Goal: Communication & Community: Answer question/provide support

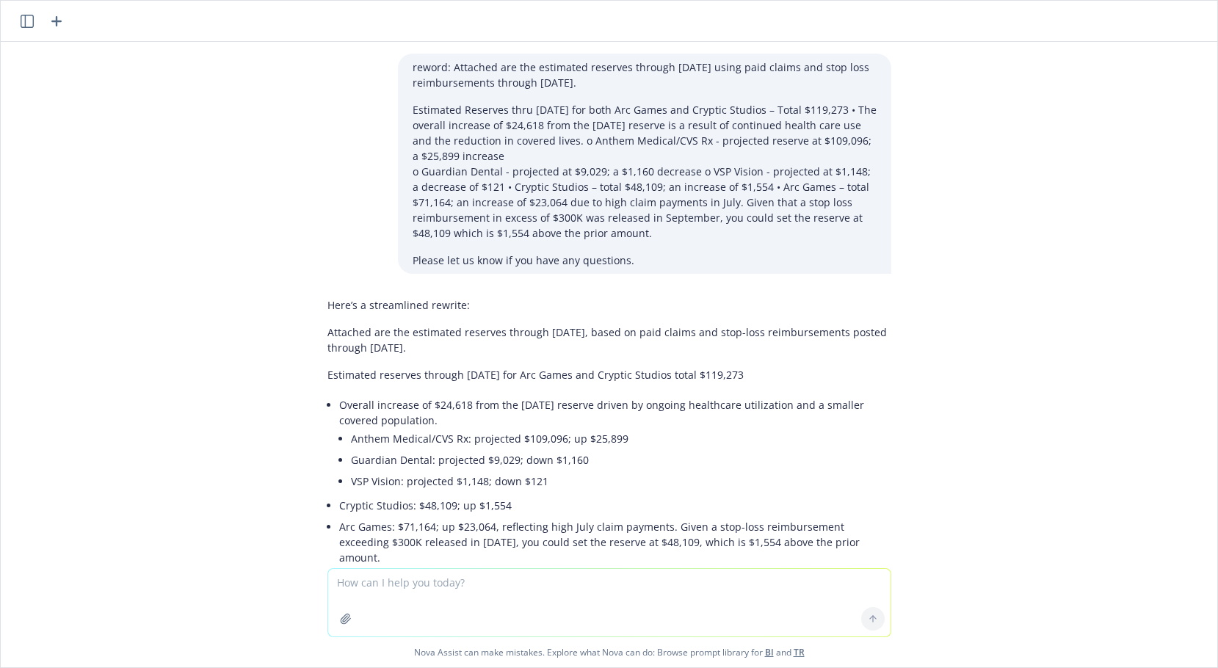
scroll to position [760, 0]
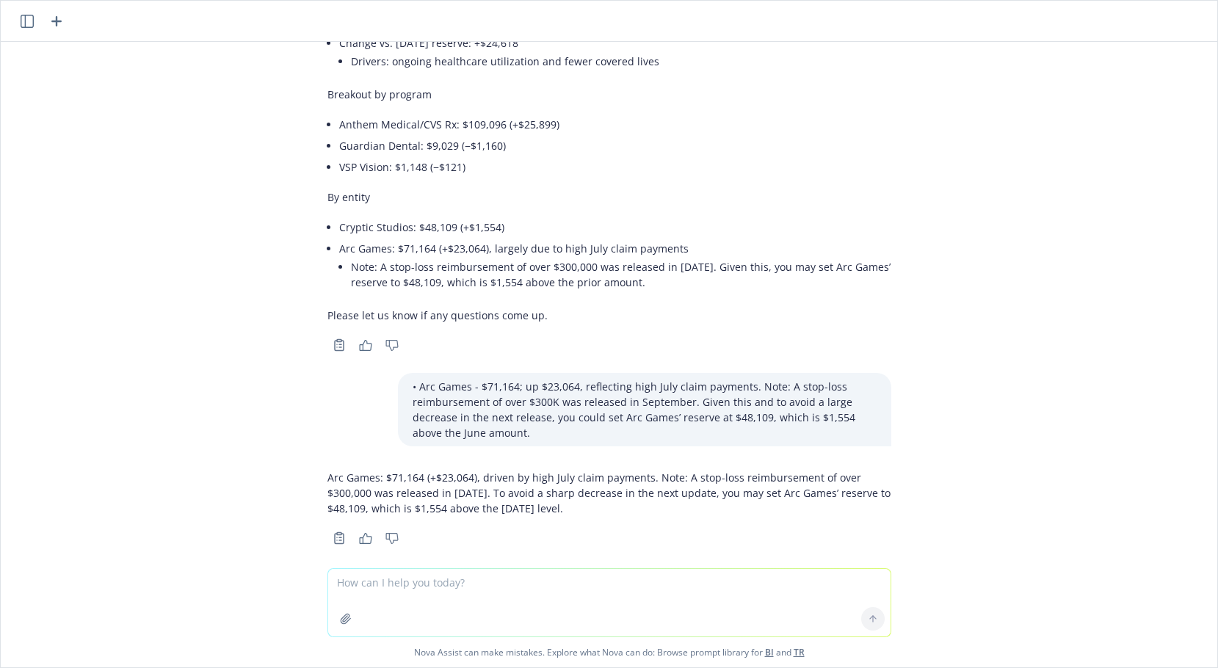
click at [333, 576] on textarea at bounding box center [609, 603] width 562 height 68
type textarea "reword Attached is the reserve estimate for the self-funded Medical/Rx and Dent…"
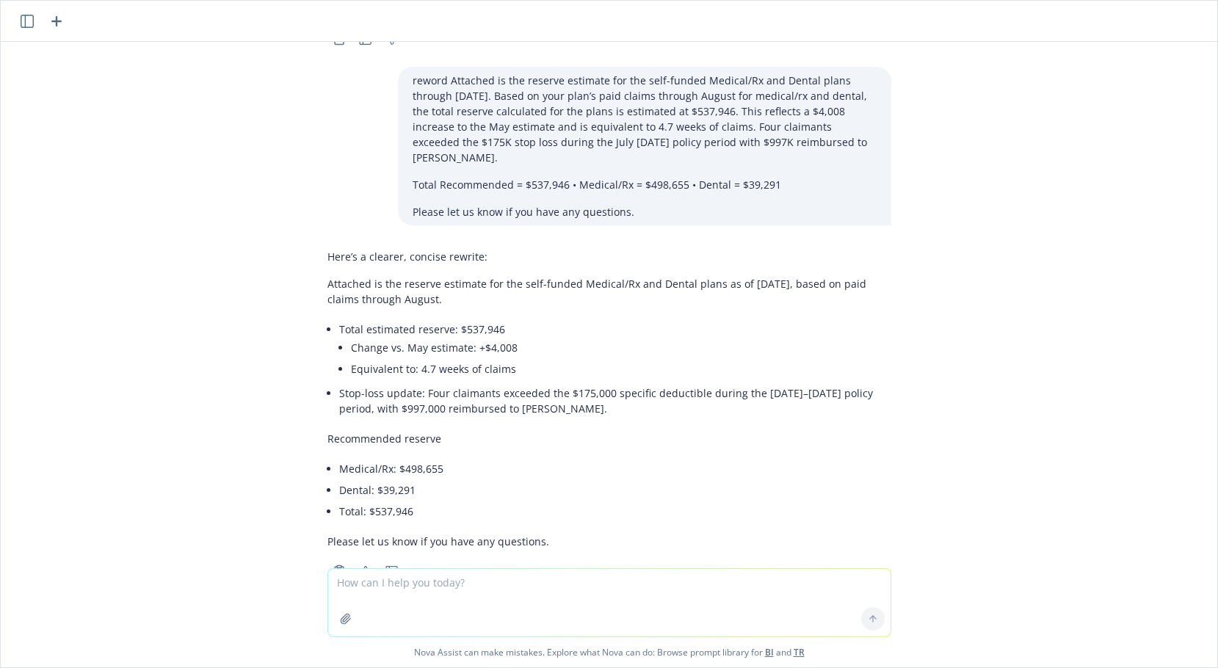
scroll to position [1277, 0]
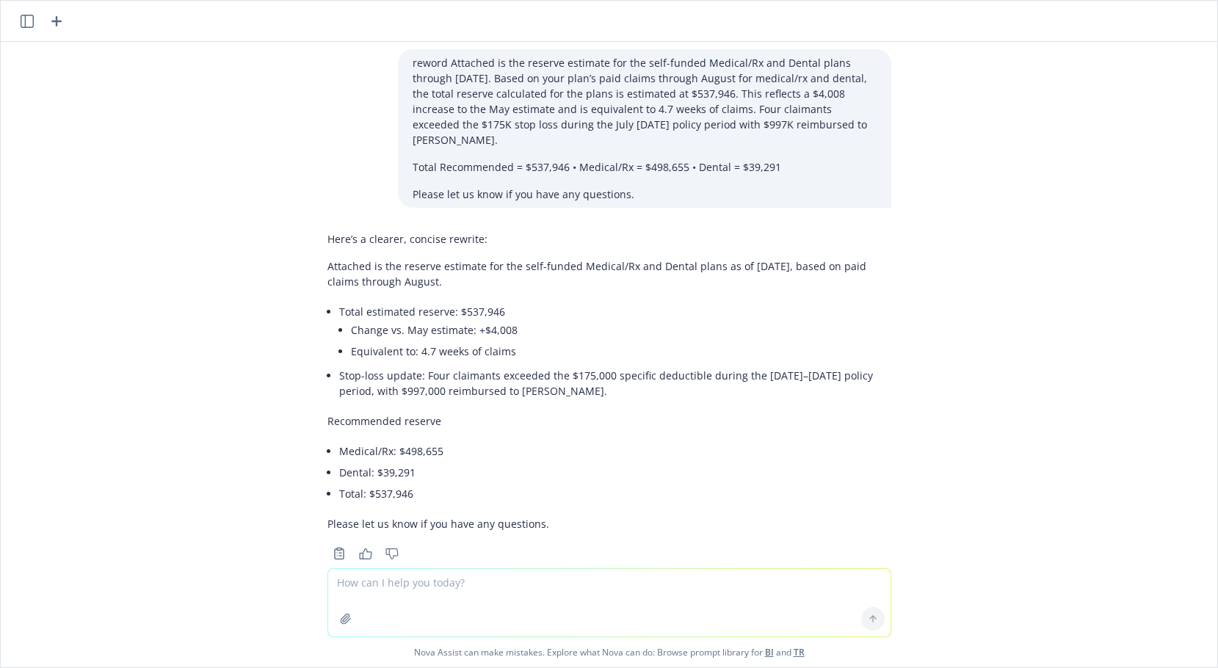
click at [708, 258] on p "Attached is the reserve estimate for the self-funded Medical/Rx and Dental plan…" at bounding box center [609, 273] width 564 height 31
click at [875, 258] on p "Attached is the reserve estimate for the self-funded Medical/Rx and Dental plan…" at bounding box center [609, 273] width 564 height 31
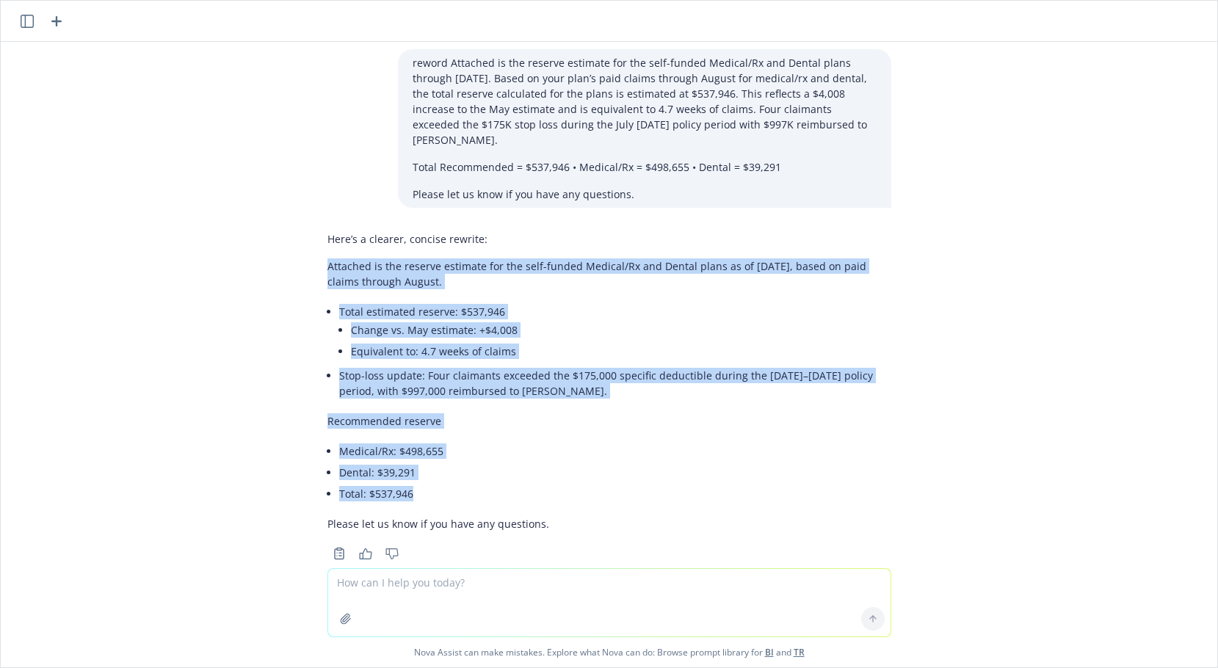
drag, startPoint x: 319, startPoint y: 236, endPoint x: 663, endPoint y: 415, distance: 387.4
click at [404, 462] on div "Here’s a clearer, concise rewrite: Attached is the reserve estimate for the sel…" at bounding box center [609, 394] width 587 height 338
copy div "Attached is the reserve estimate for the self-funded Medical/Rx and Dental plan…"
click at [347, 580] on textarea at bounding box center [609, 603] width 562 height 68
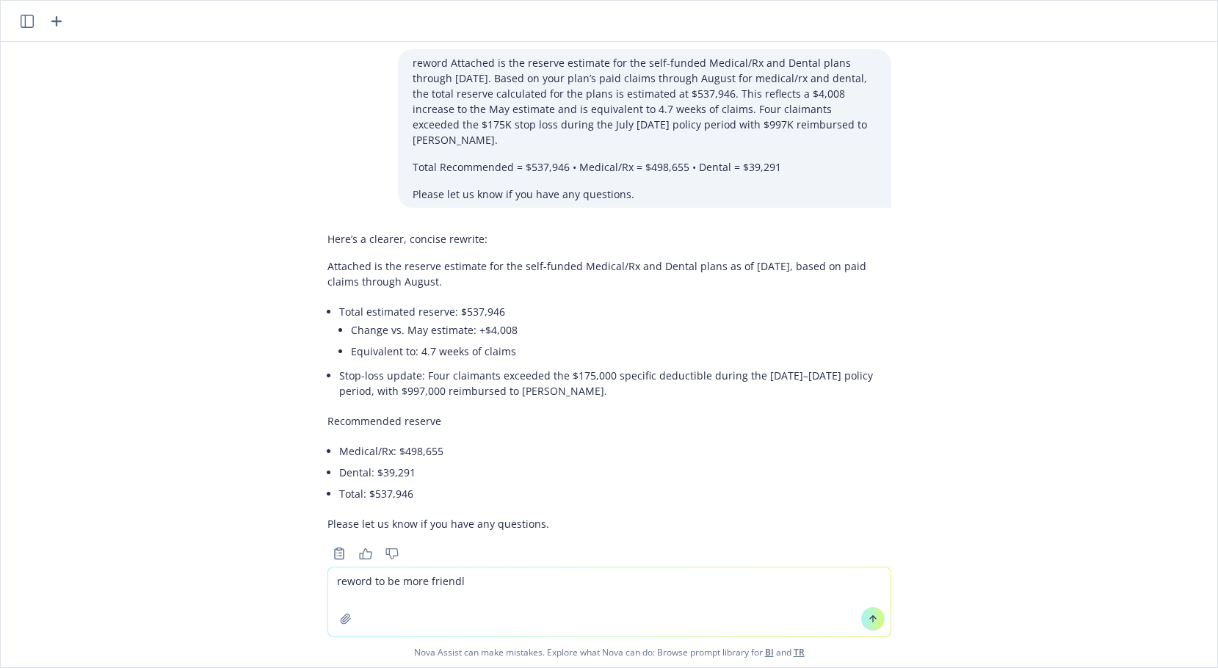
type textarea "reword to be more friendly"
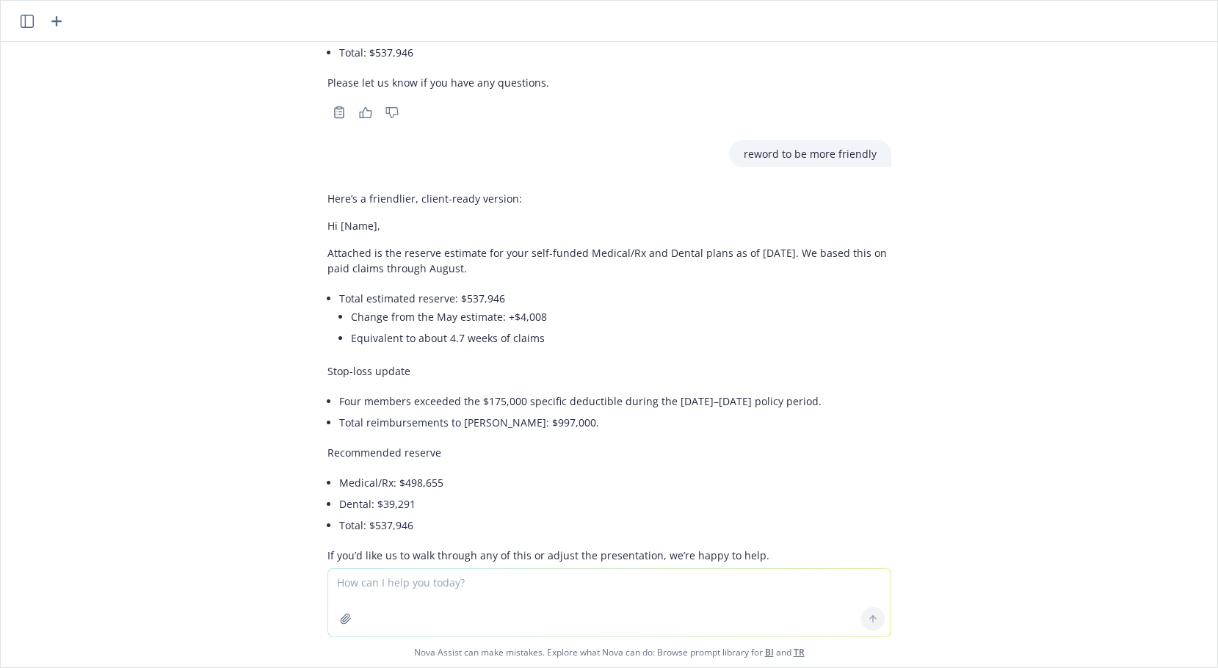
scroll to position [1750, 0]
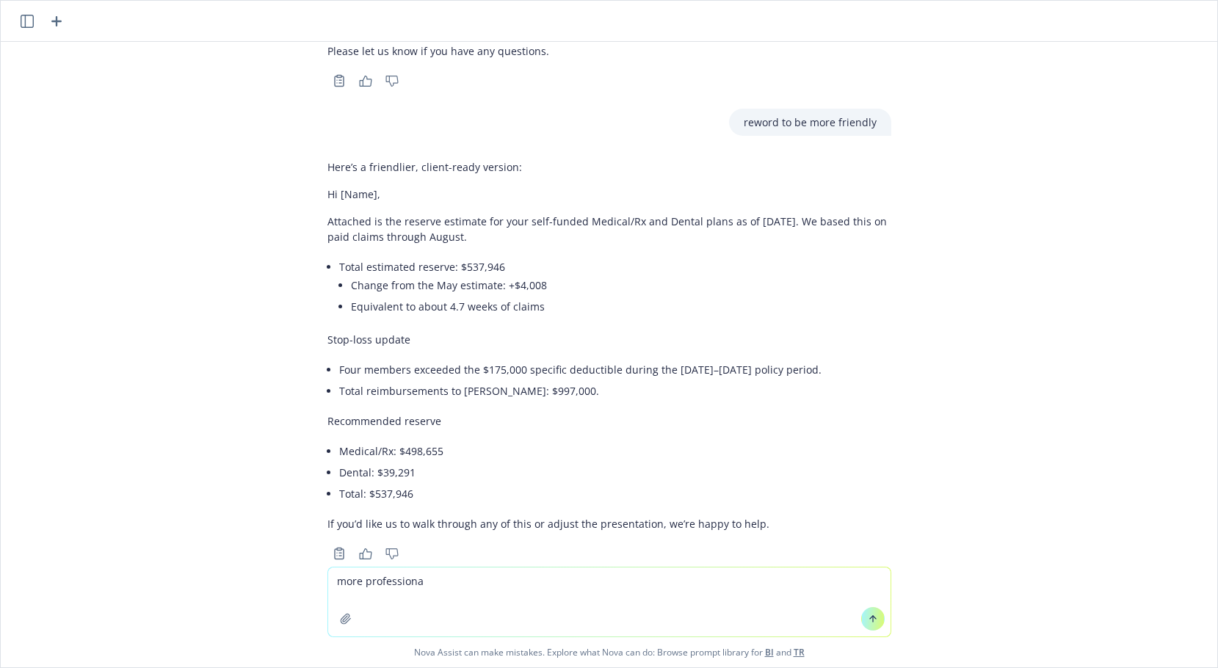
type textarea "more professional"
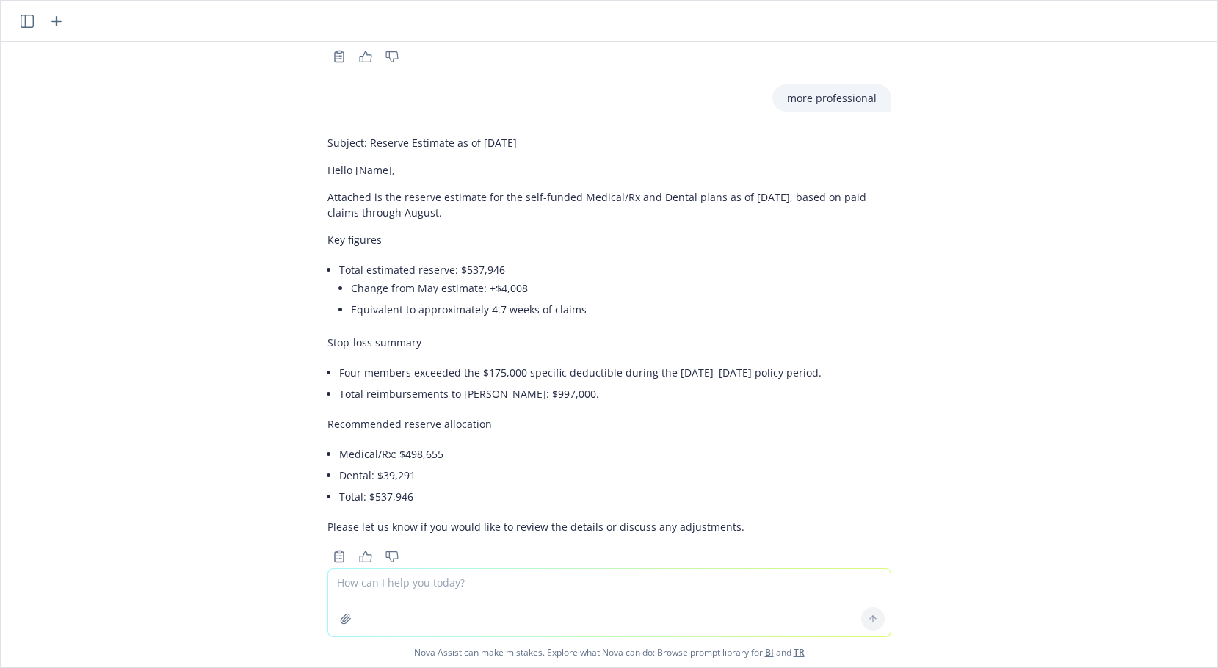
scroll to position [2250, 0]
drag, startPoint x: 1096, startPoint y: 131, endPoint x: 1071, endPoint y: 115, distance: 29.7
click at [1096, 131] on div "reword: Attached are the estimated reserves through [DATE] using paid claims an…" at bounding box center [609, 305] width 1216 height 526
